Goal: Task Accomplishment & Management: Use online tool/utility

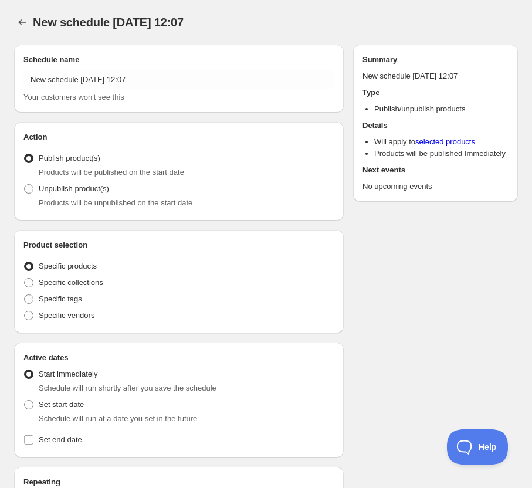
radio input "true"
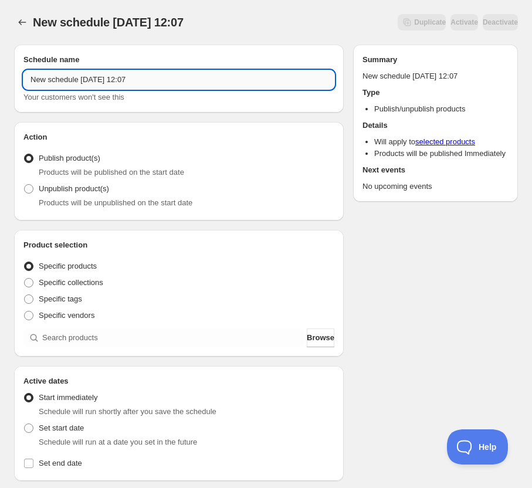
click at [159, 83] on input "New schedule Sep 15 2025 12:07" at bounding box center [178, 79] width 311 height 19
drag, startPoint x: 159, startPoint y: 83, endPoint x: -12, endPoint y: 86, distance: 171.8
click at [0, 86] on html "New schedule Sep 15 2025 12:07. This page is ready New schedule Sep 15 2025 12:…" at bounding box center [266, 244] width 532 height 488
type input "boheme"
click at [318, 338] on span "Browse" at bounding box center [321, 338] width 28 height 12
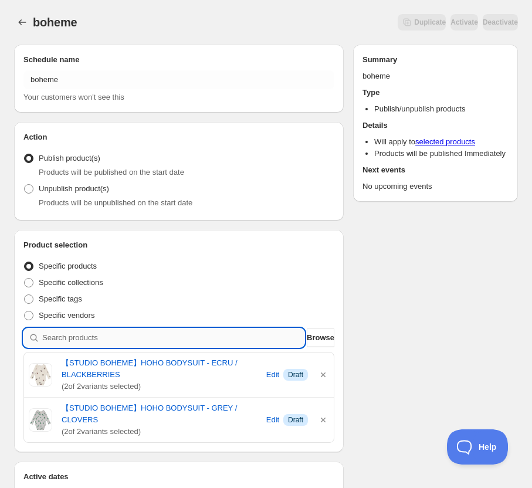
click at [244, 334] on input "search" at bounding box center [173, 337] width 262 height 19
click at [309, 339] on span "Browse" at bounding box center [321, 338] width 28 height 12
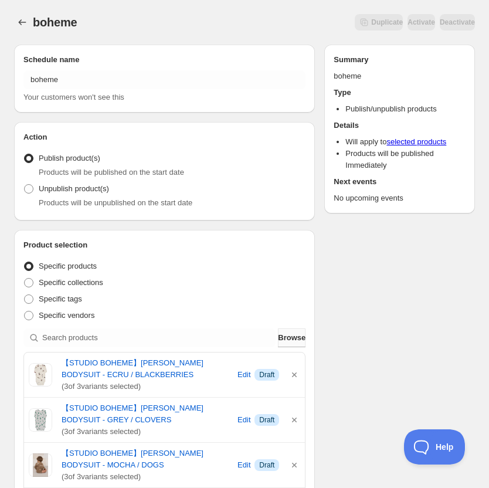
click at [286, 339] on span "Browse" at bounding box center [292, 338] width 28 height 12
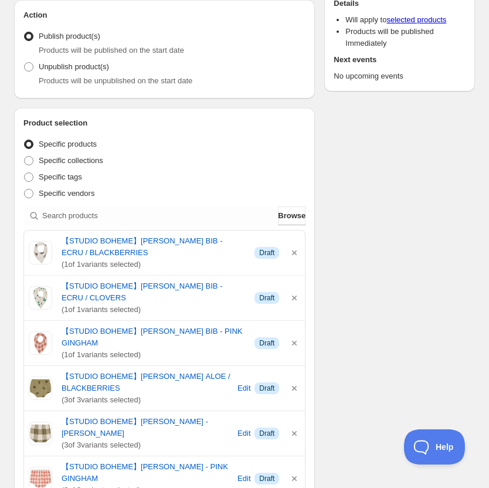
scroll to position [117, 0]
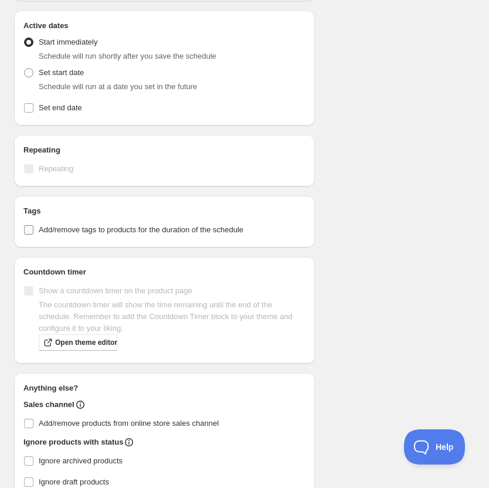
scroll to position [3172, 0]
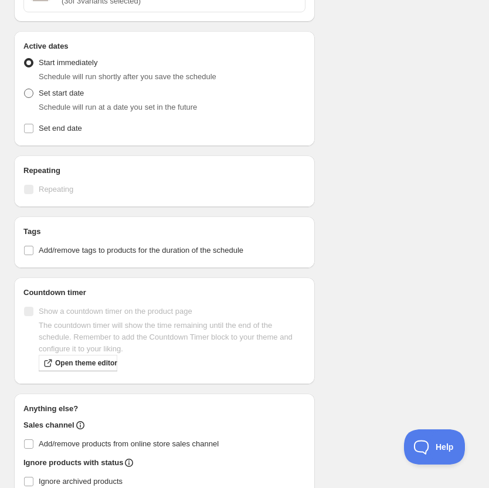
click at [64, 91] on span "Set start date" at bounding box center [61, 93] width 45 height 9
click at [25, 89] on input "Set start date" at bounding box center [24, 89] width 1 height 1
radio input "true"
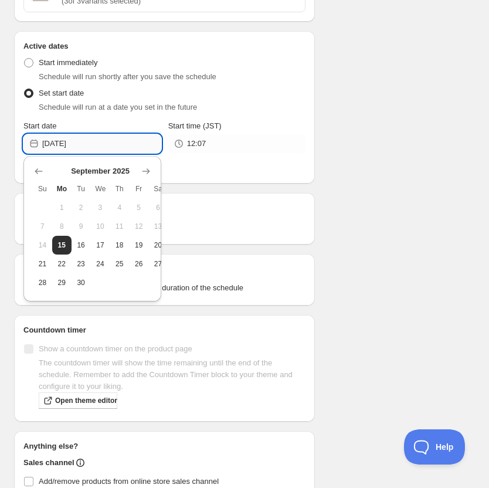
click at [109, 146] on input "2025-09-15" at bounding box center [101, 143] width 119 height 19
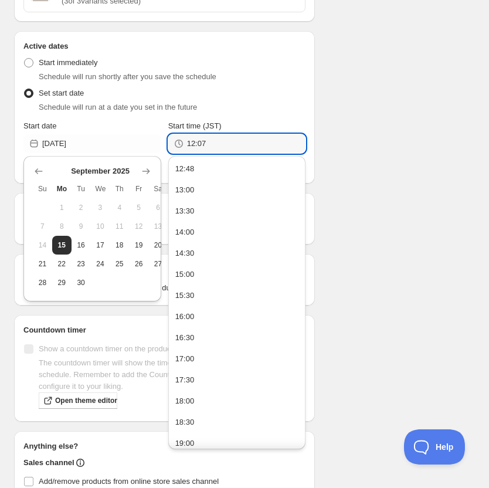
drag, startPoint x: 213, startPoint y: 139, endPoint x: 172, endPoint y: 146, distance: 41.1
click at [172, 146] on div "12:07" at bounding box center [237, 143] width 138 height 19
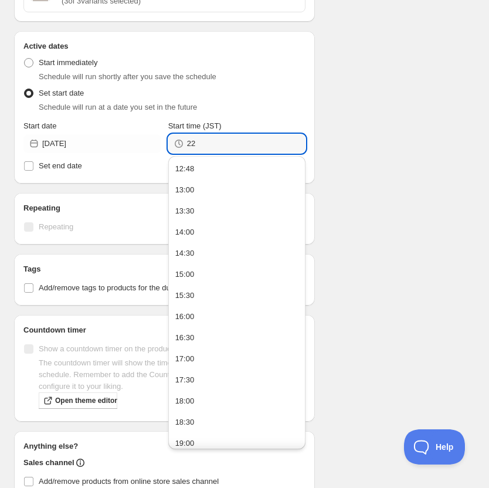
type input "2"
type input "19:00"
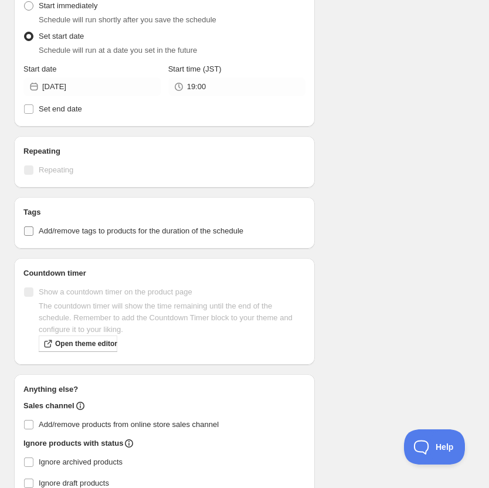
scroll to position [3291, 0]
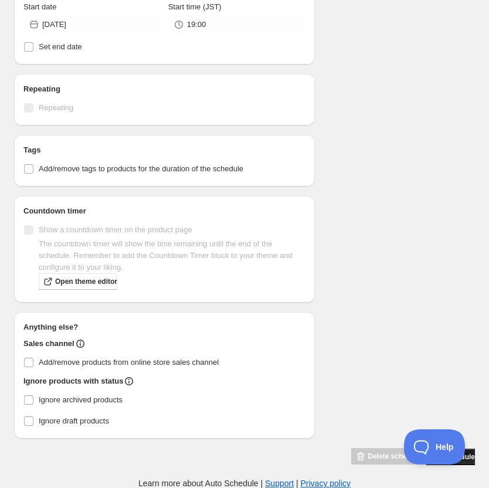
click at [470, 461] on button "Save schedule" at bounding box center [450, 457] width 49 height 16
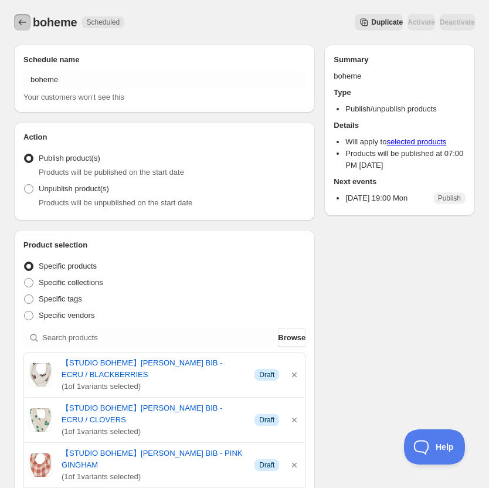
click at [17, 23] on icon "Schedules" at bounding box center [22, 22] width 12 height 12
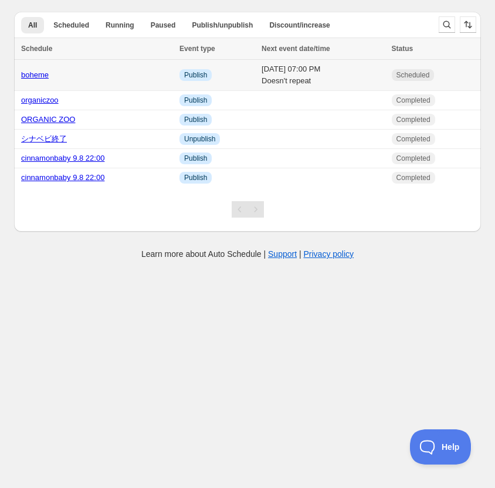
click at [258, 75] on td "Mon 15th September 25 07:00 PM Doesn't repeat" at bounding box center [323, 75] width 130 height 31
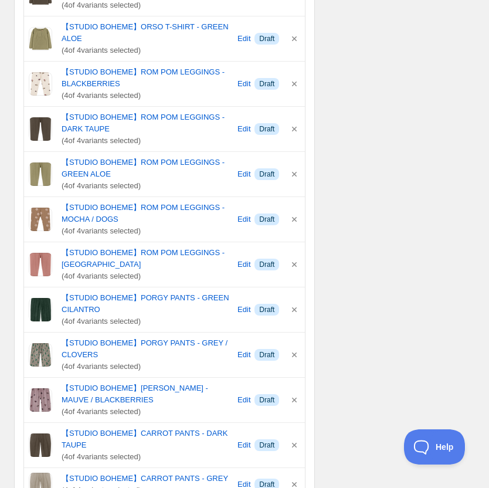
scroll to position [2052, 0]
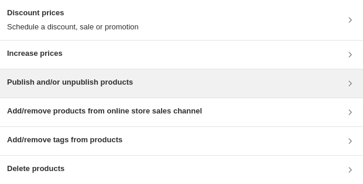
click at [158, 86] on div "Publish and/or unpublish products" at bounding box center [181, 83] width 349 height 14
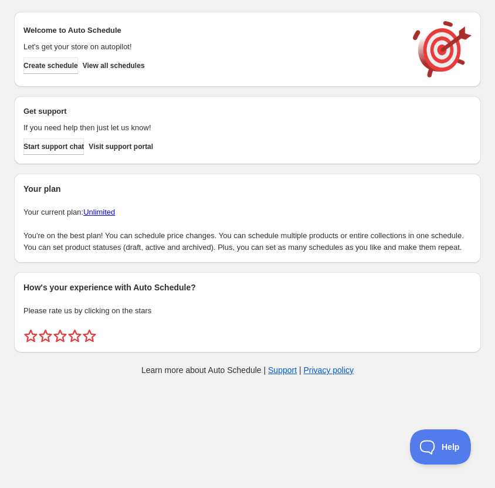
click at [264, 203] on div "Your plan Your current plan: Unlimited You're on the best plan! You can schedul…" at bounding box center [247, 218] width 448 height 70
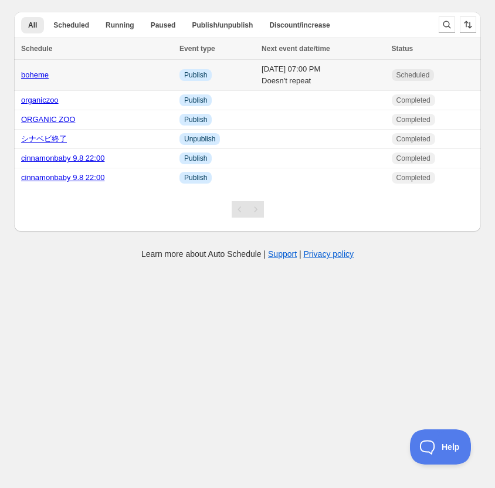
click at [31, 75] on link "boheme" at bounding box center [35, 74] width 28 height 9
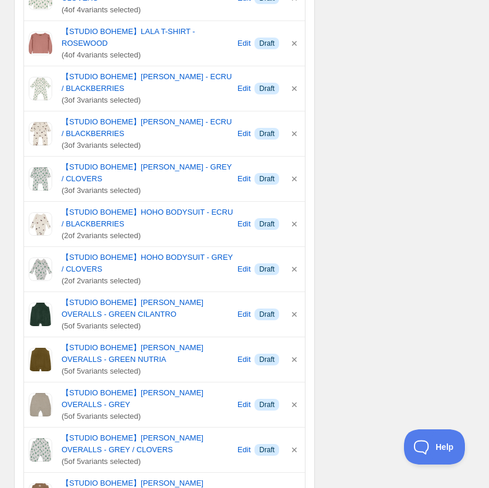
scroll to position [938, 0]
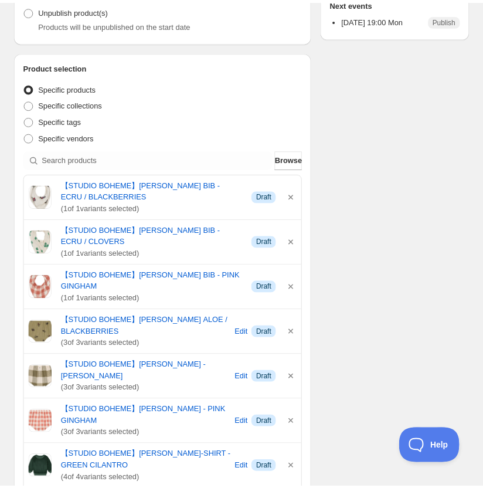
scroll to position [176, 0]
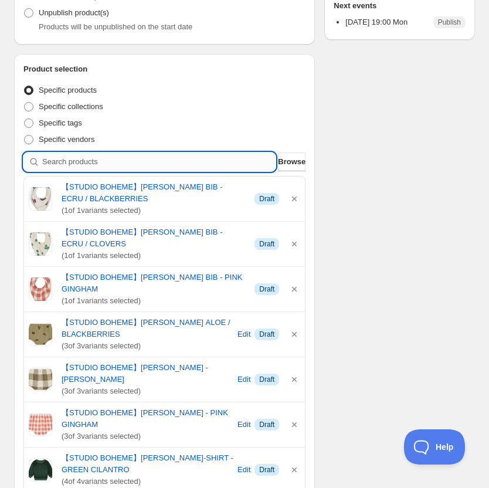
click at [227, 162] on input "search" at bounding box center [158, 161] width 233 height 19
type input "b"
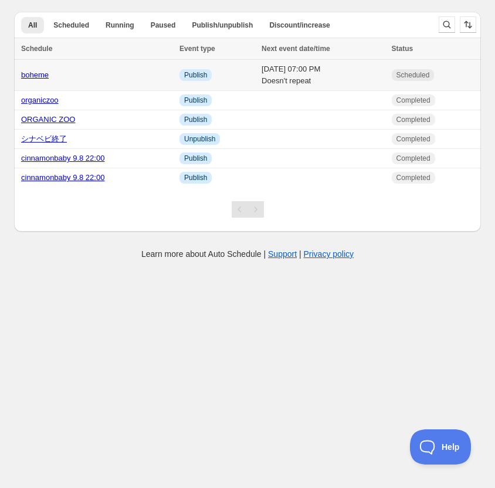
click at [47, 75] on link "boheme" at bounding box center [35, 74] width 28 height 9
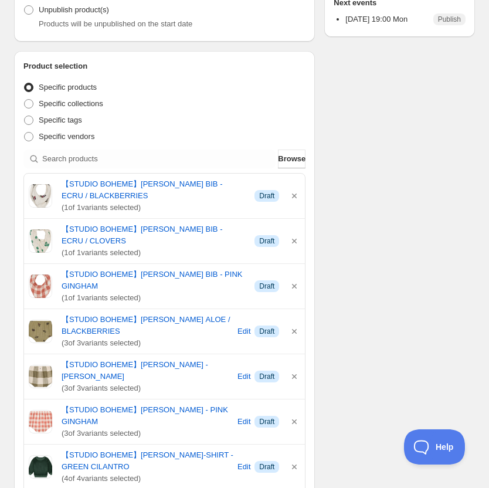
scroll to position [176, 0]
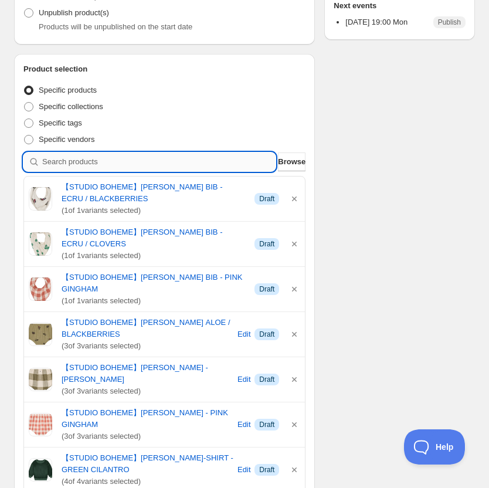
click at [173, 162] on input "search" at bounding box center [158, 161] width 233 height 19
type input "b"
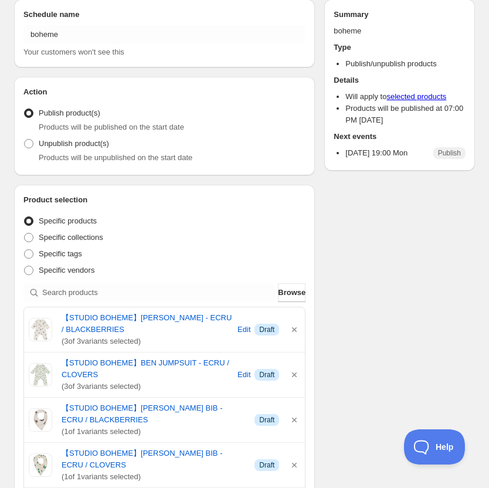
scroll to position [0, 0]
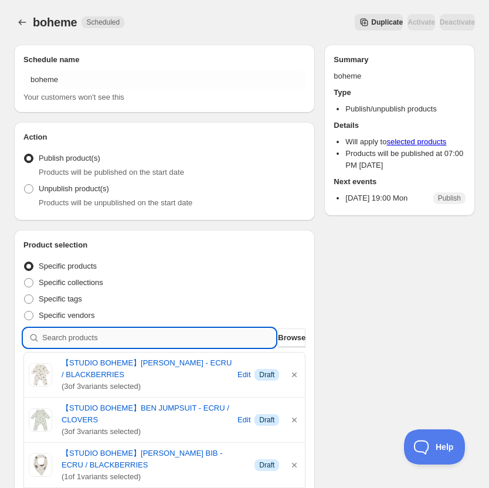
click at [154, 339] on input "search" at bounding box center [158, 337] width 233 height 19
type input "o"
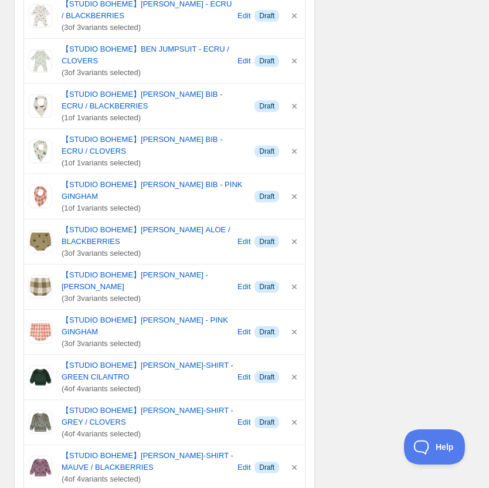
scroll to position [235, 0]
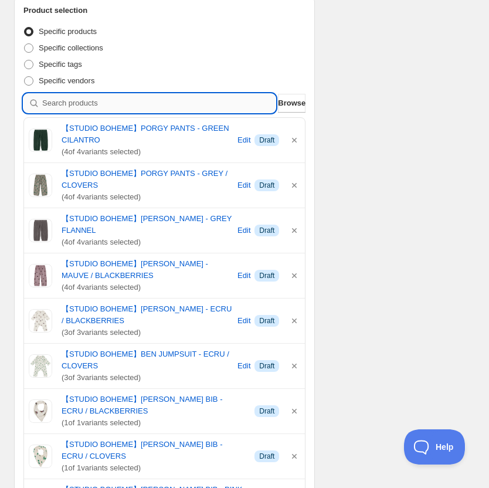
click at [176, 96] on input "search" at bounding box center [158, 103] width 233 height 19
type input "c"
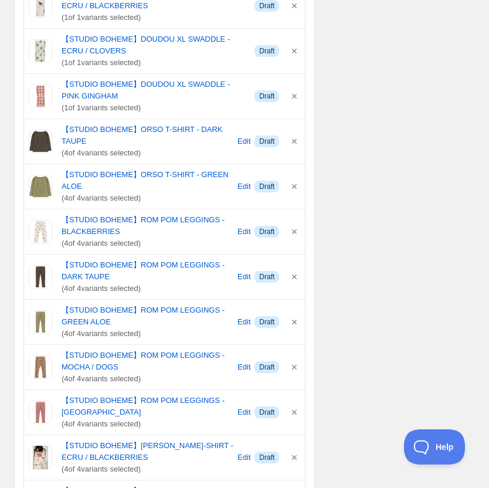
scroll to position [2462, 0]
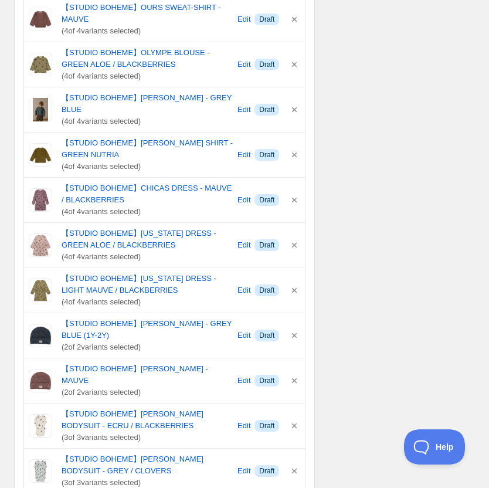
scroll to position [2915, 0]
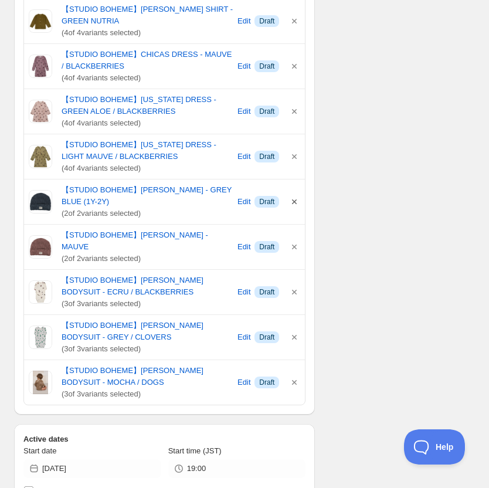
click at [294, 200] on icon "button" at bounding box center [294, 202] width 12 height 12
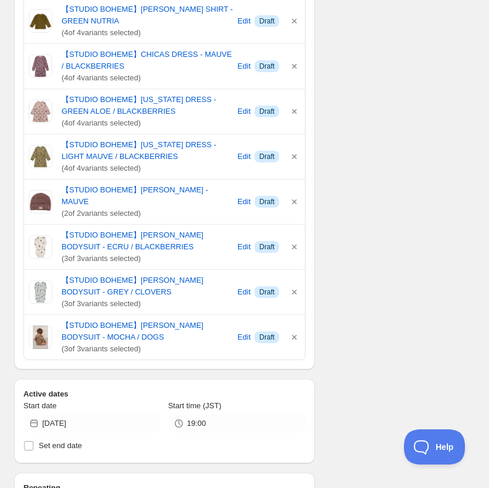
click at [294, 200] on icon "button" at bounding box center [294, 202] width 12 height 12
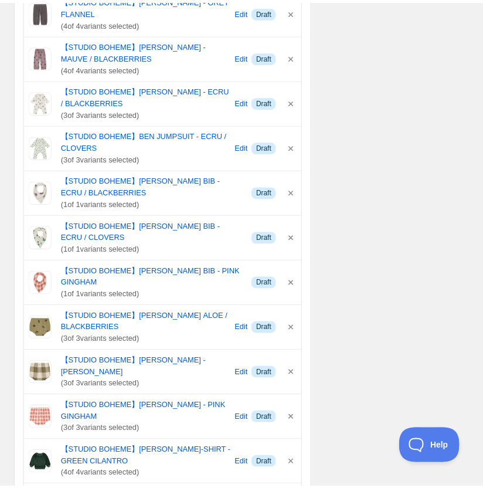
scroll to position [570, 0]
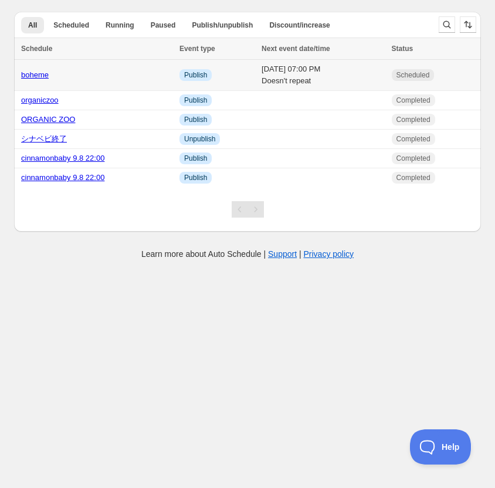
click at [30, 71] on link "boheme" at bounding box center [35, 74] width 28 height 9
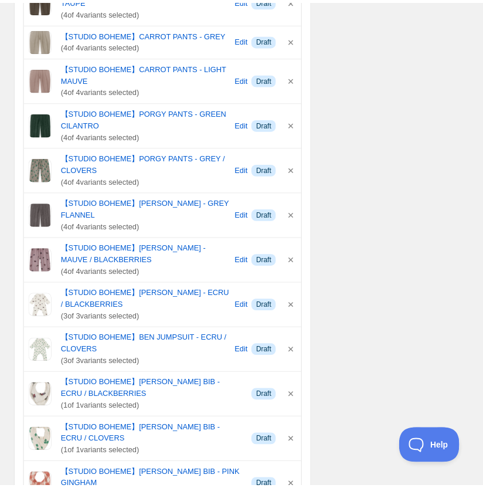
scroll to position [410, 0]
